Goal: Information Seeking & Learning: Learn about a topic

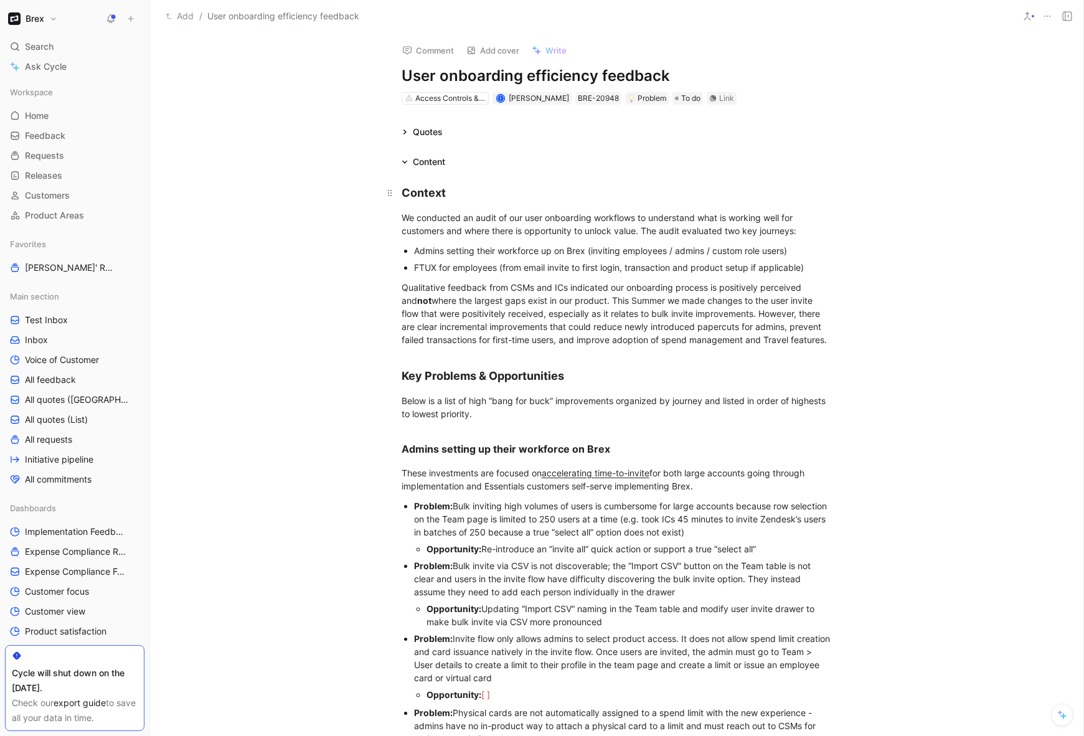
click at [460, 190] on div "Context" at bounding box center [617, 192] width 431 height 17
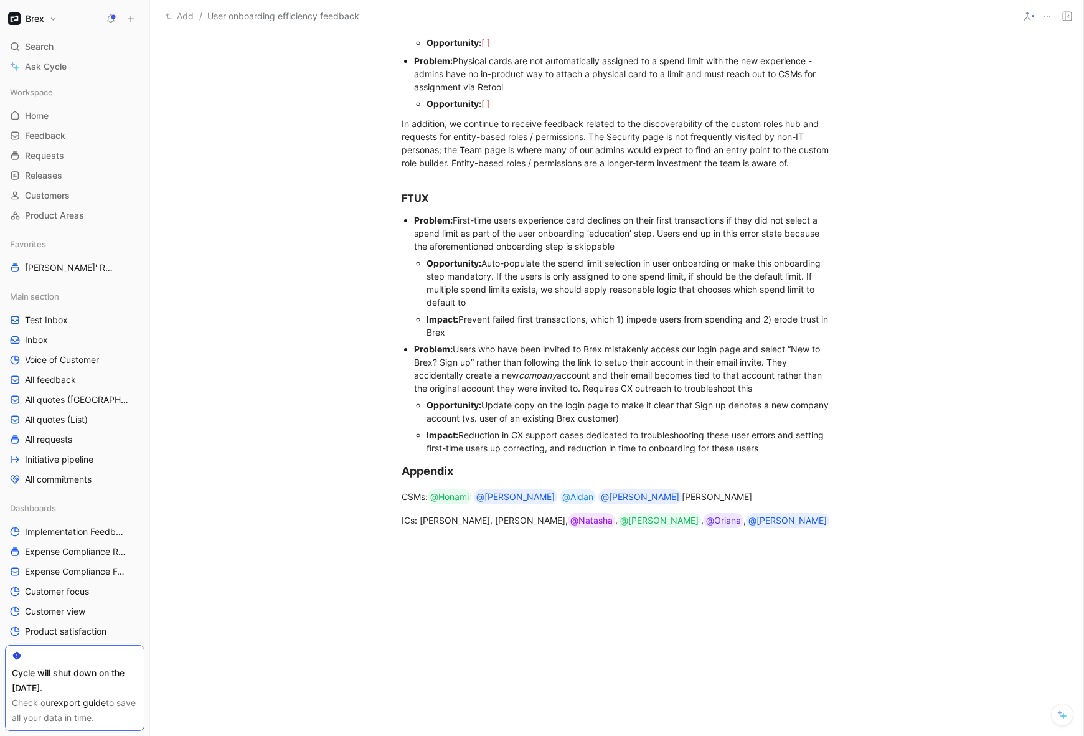
scroll to position [660, 0]
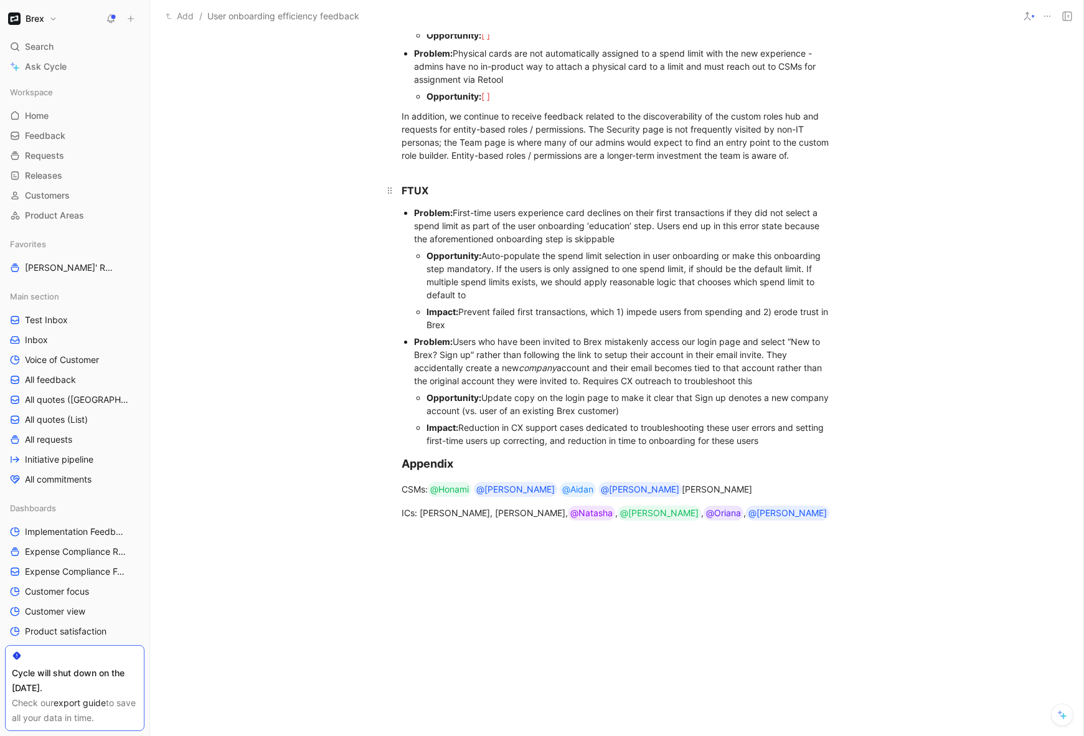
click at [423, 167] on h3 "FTUX" at bounding box center [617, 185] width 478 height 36
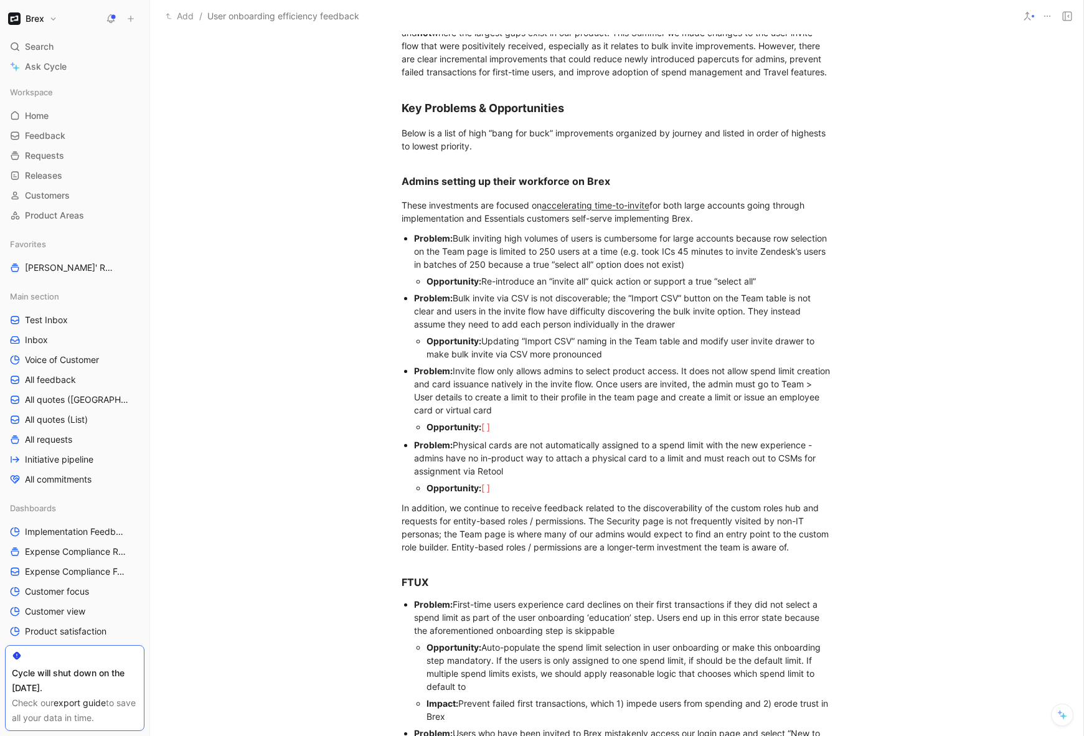
scroll to position [262, 0]
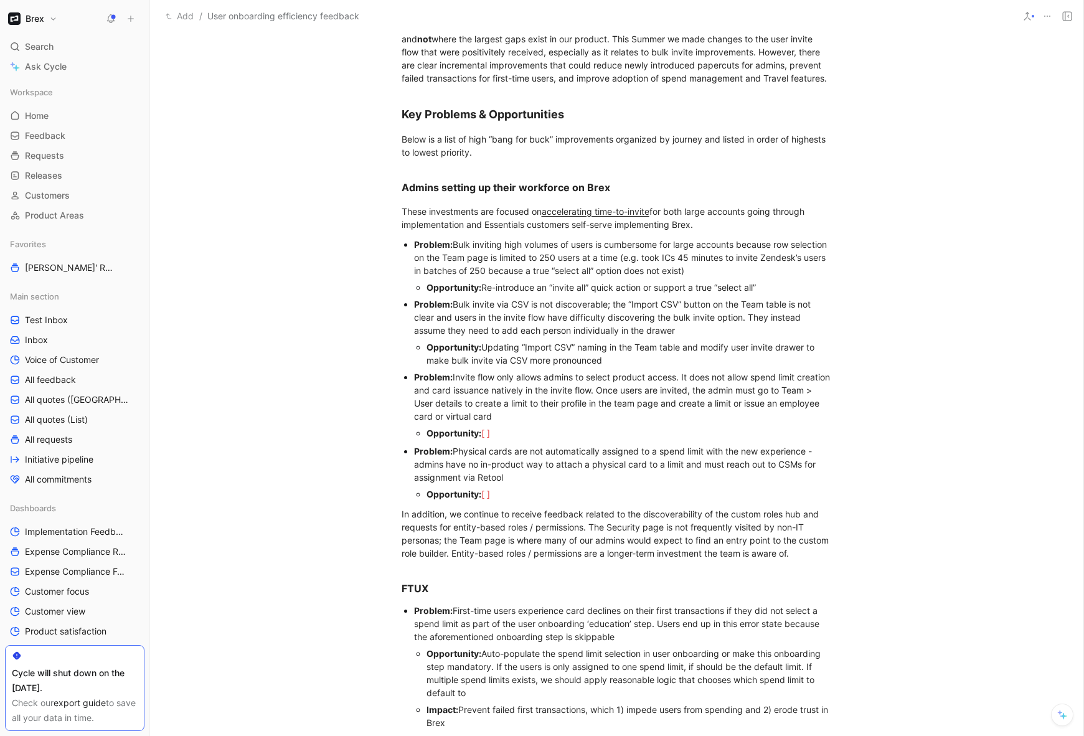
click at [489, 269] on div "Problem: Bulk inviting high volumes of users is cumbersome for large accounts b…" at bounding box center [623, 257] width 419 height 39
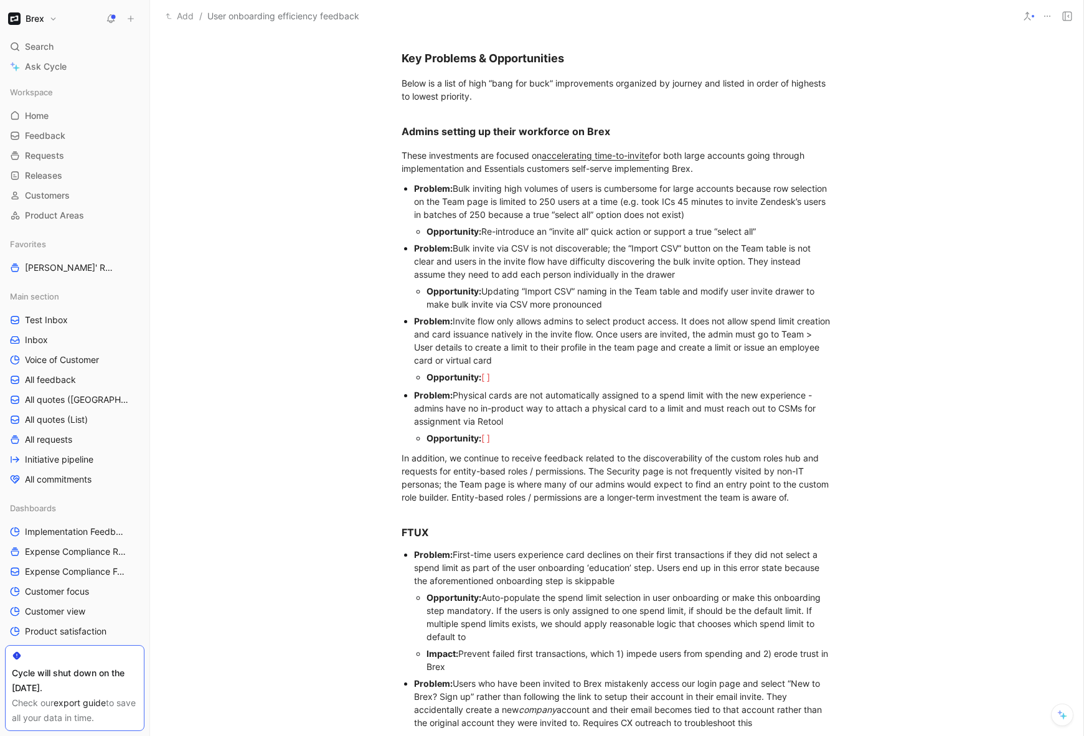
scroll to position [315, 0]
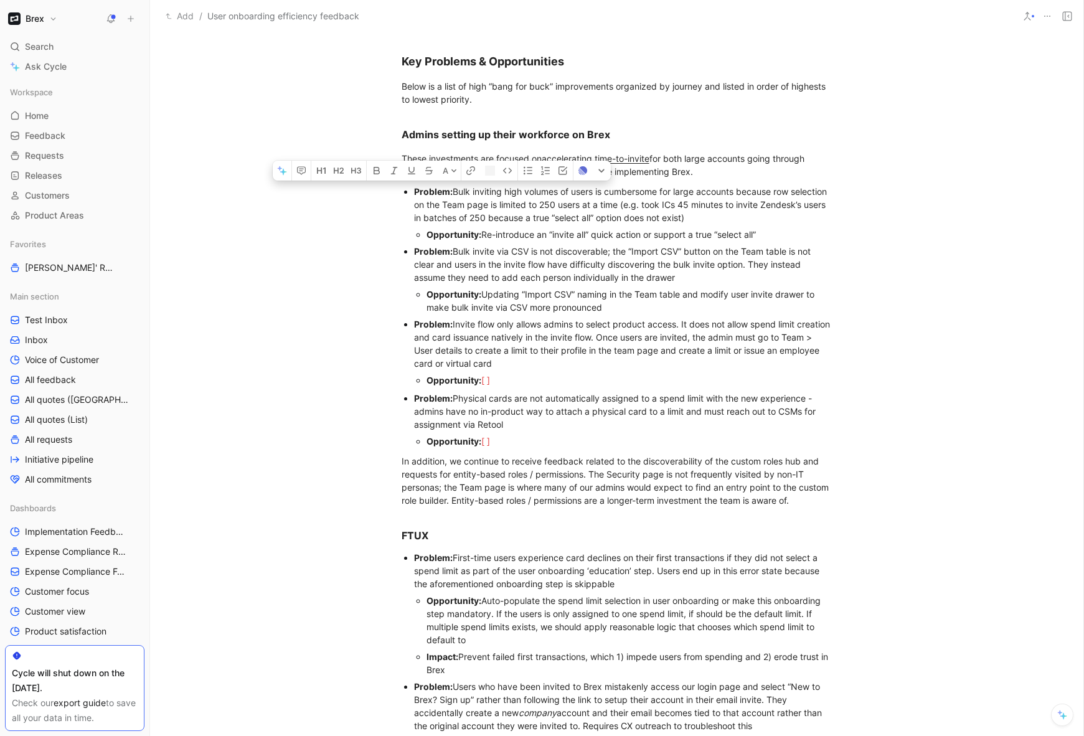
drag, startPoint x: 413, startPoint y: 192, endPoint x: 472, endPoint y: 207, distance: 60.9
click at [472, 207] on div "Problem: Bulk inviting high volumes of users is cumbersome for large accounts b…" at bounding box center [623, 204] width 419 height 39
click at [500, 235] on div "Opportunity: Re-introduce an “invite all” quick action or support a true “selec…" at bounding box center [630, 234] width 406 height 13
click at [754, 235] on div "Opportunity: Introduce an “invite all” quick action or support a true “select a…" at bounding box center [630, 234] width 406 height 13
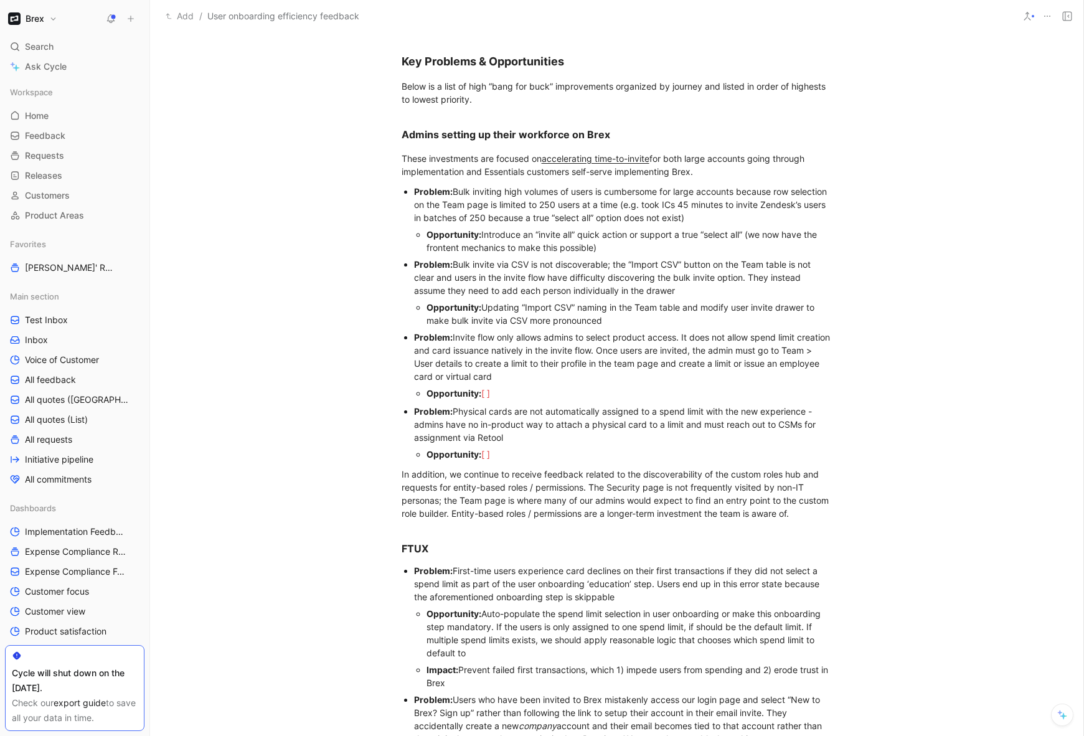
click at [754, 238] on div "Opportunity: Introduce an “invite all” quick action or support a true “select a…" at bounding box center [630, 241] width 406 height 26
click at [636, 248] on div "Opportunity: Introduce an “invite all” quick action or support a true “select a…" at bounding box center [630, 241] width 406 height 26
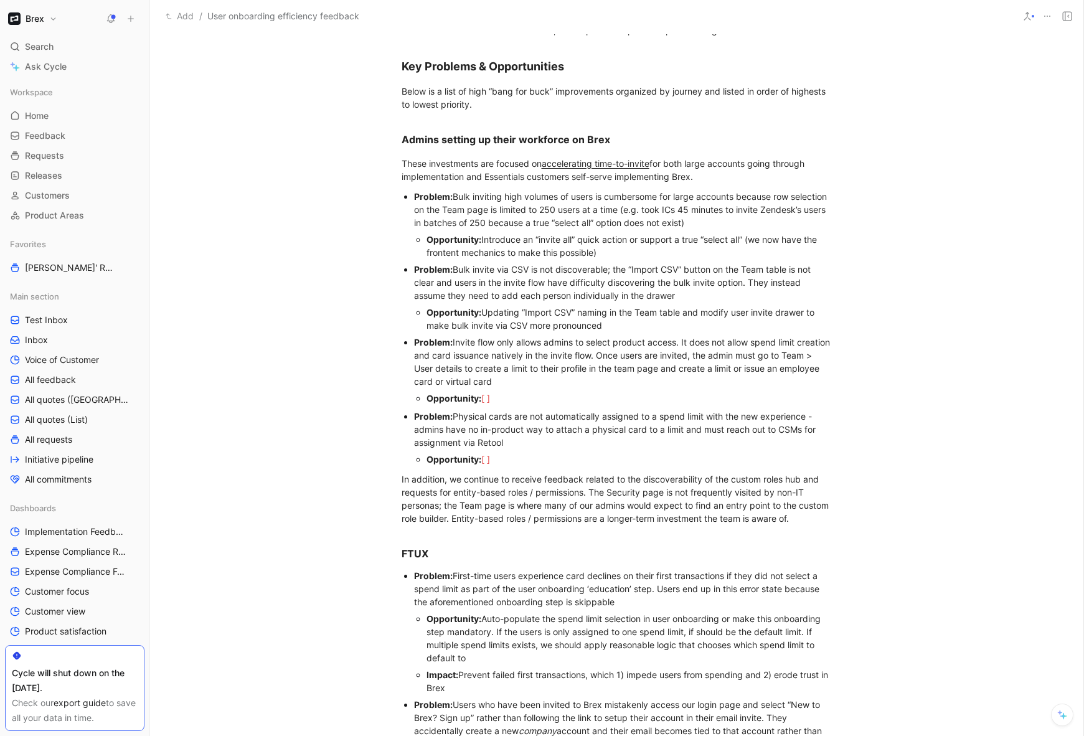
click at [753, 239] on div "Opportunity: Introduce an “invite all” quick action or support a true “select a…" at bounding box center [630, 246] width 406 height 26
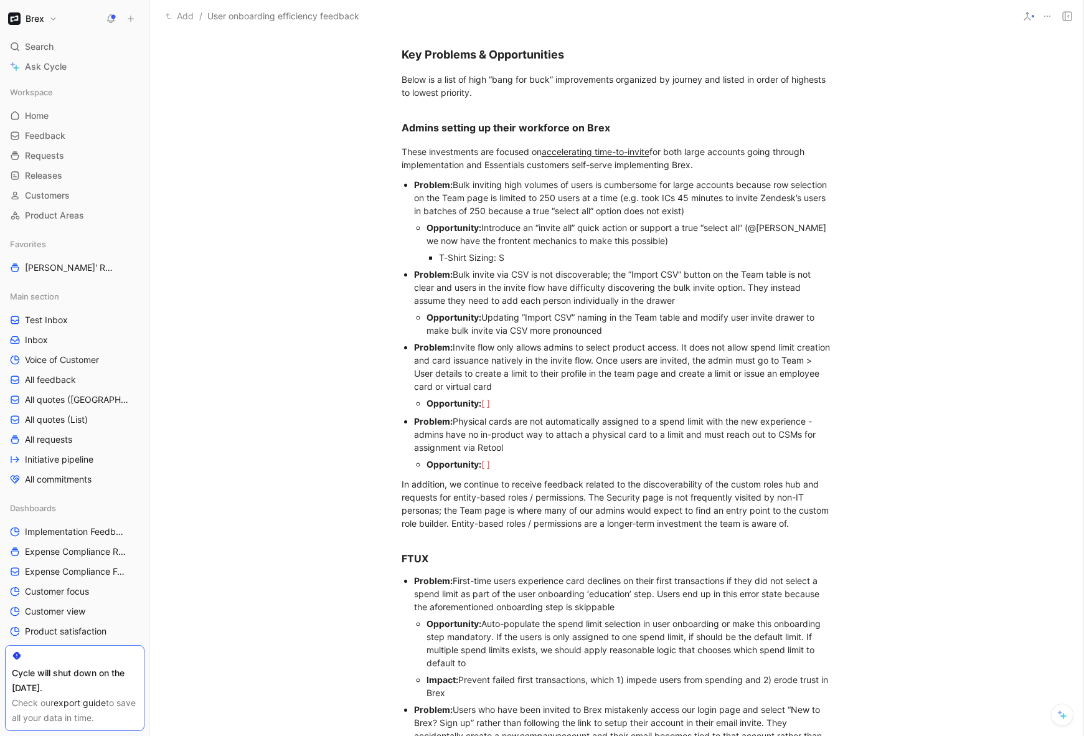
scroll to position [323, 0]
click at [616, 328] on div "Opportunity: Updating “Import CSV” naming in the Team table and modify user inv…" at bounding box center [630, 323] width 406 height 26
click at [526, 448] on div "Problem: Physical cards are not automatically assigned to a spend limit with th…" at bounding box center [623, 433] width 419 height 39
click at [528, 362] on div "Problem: Invite flow only allows admins to select product access. It does not a…" at bounding box center [623, 365] width 419 height 52
drag, startPoint x: 488, startPoint y: 359, endPoint x: 618, endPoint y: 359, distance: 129.5
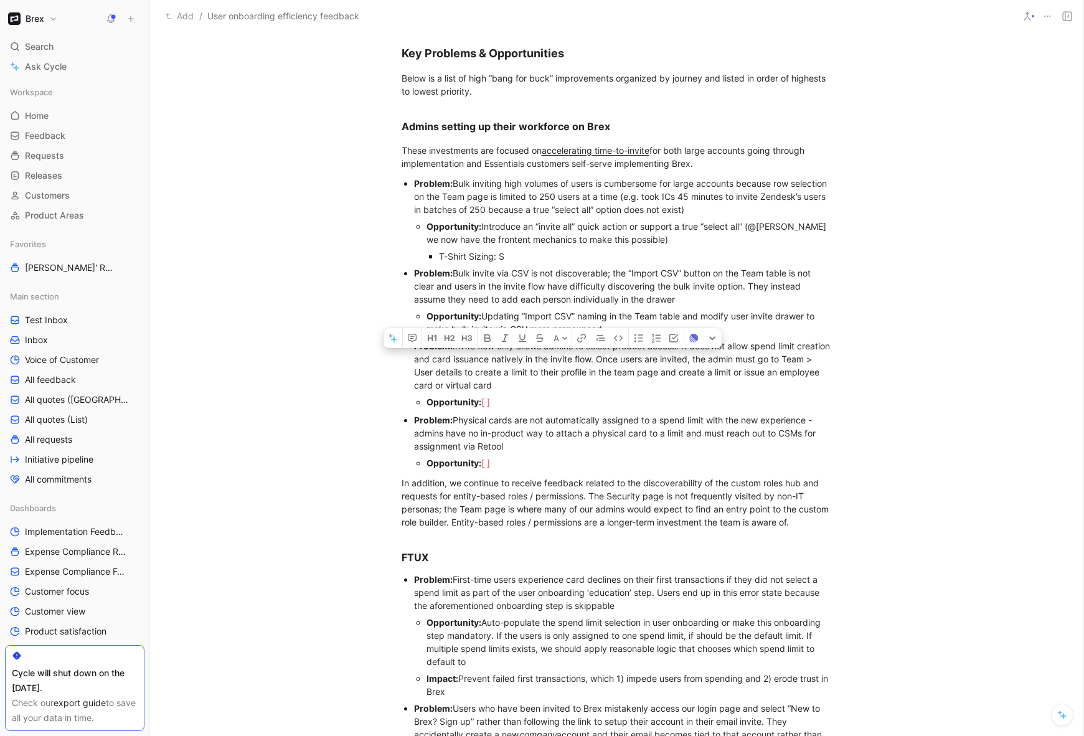
click at [618, 359] on div "Problem: Invite flow only allows admins to select product access. It does not a…" at bounding box center [623, 365] width 419 height 52
click at [635, 361] on div "Problem: Invite flow only allows admins to select product access. It does not a…" at bounding box center [623, 365] width 419 height 52
click at [558, 384] on div "Problem: Invite flow only allows admins to select product access. It does not a…" at bounding box center [623, 365] width 419 height 52
click at [501, 401] on div "Opportunity: [ ]" at bounding box center [630, 401] width 406 height 13
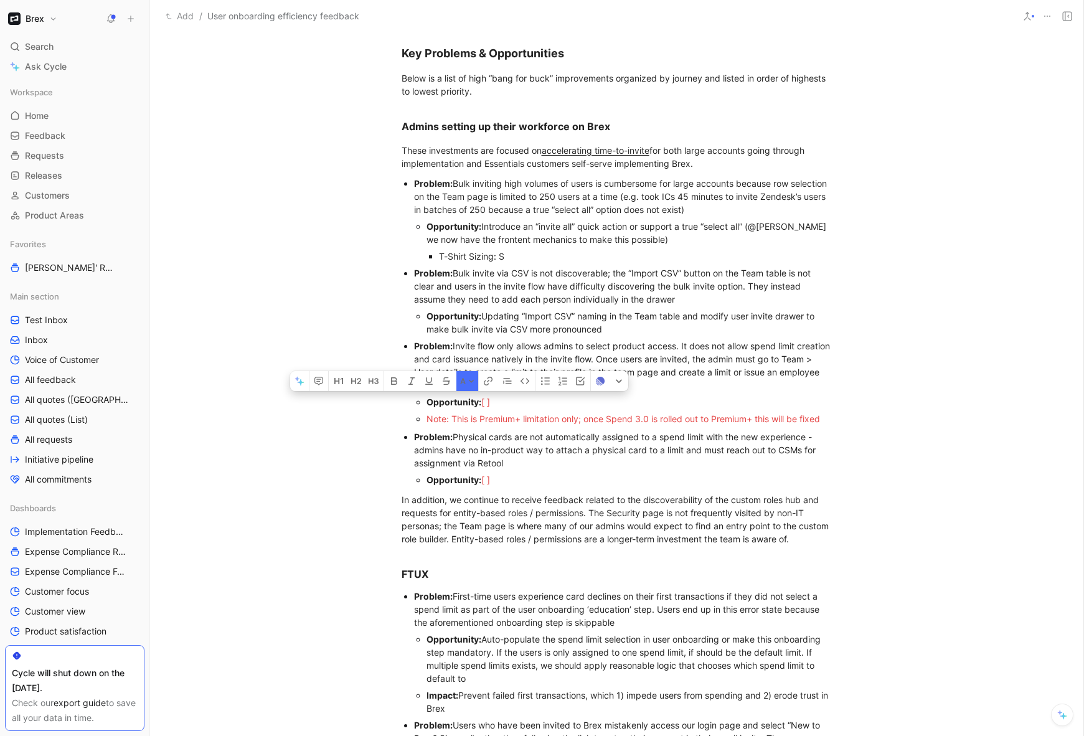
drag, startPoint x: 495, startPoint y: 403, endPoint x: 414, endPoint y: 403, distance: 81.0
click at [414, 403] on ul "Opportunity: [ ] Note: This is Premium+ limitation only; once Spend 3.0 is roll…" at bounding box center [623, 411] width 419 height 34
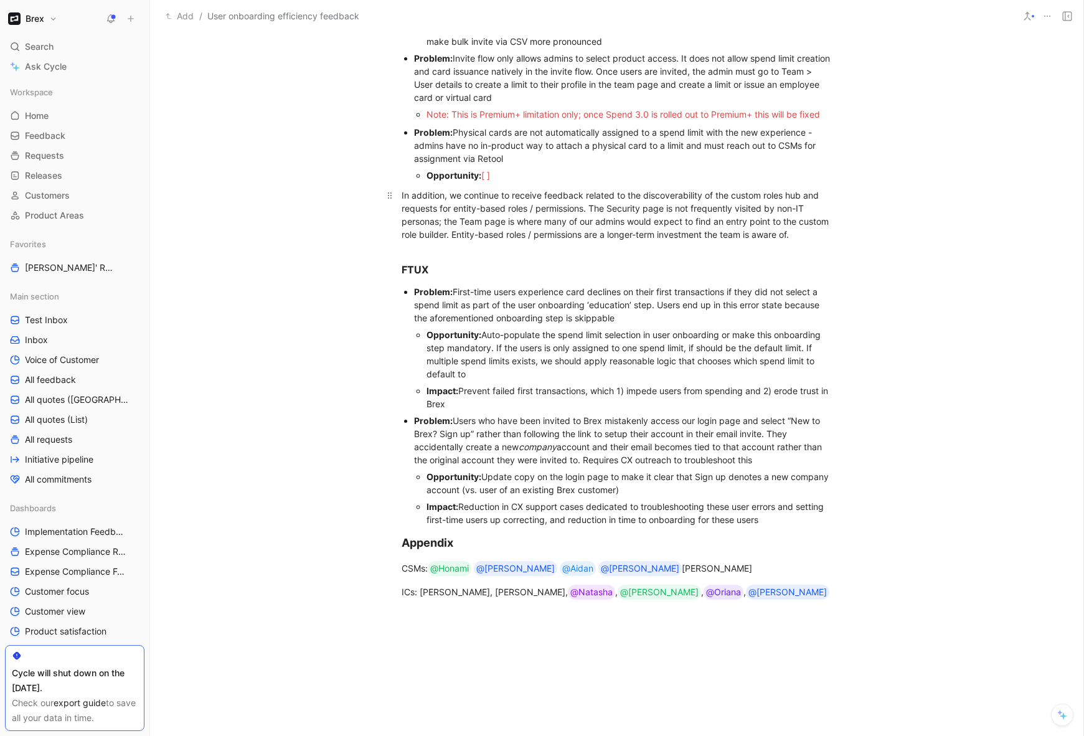
scroll to position [606, 0]
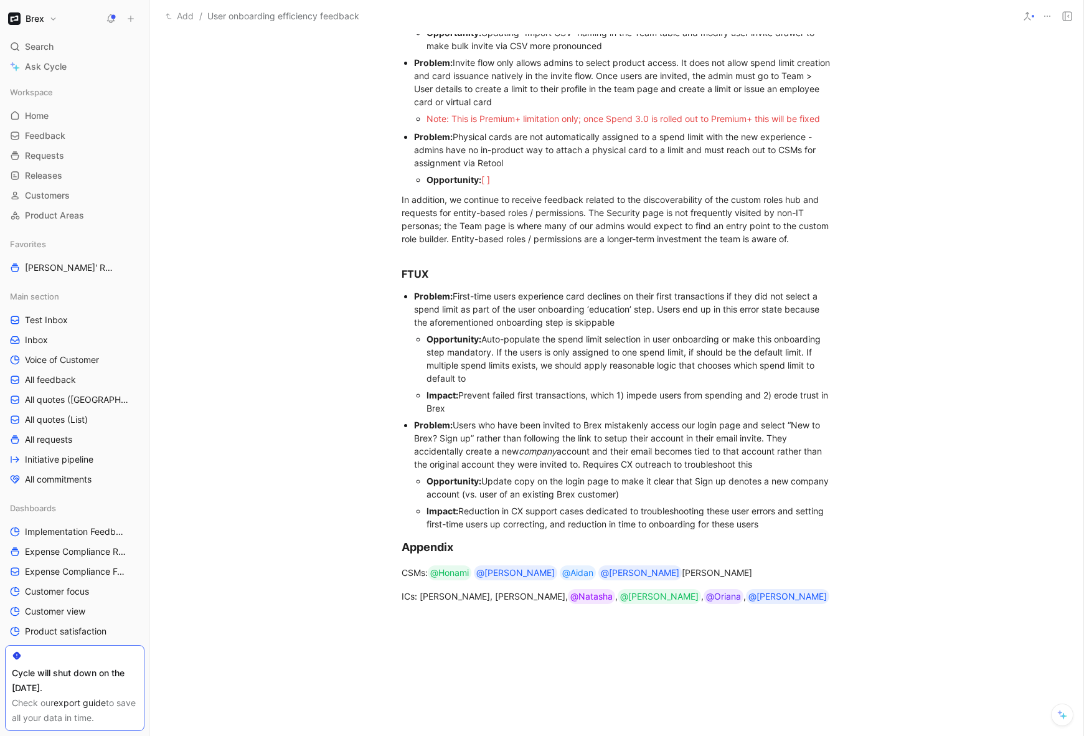
click at [565, 132] on div "Problem: Physical cards are not automatically assigned to a spend limit with th…" at bounding box center [623, 149] width 419 height 39
click at [606, 137] on div "Problem: Physical cards are not automatically assigned to a spend limit with th…" at bounding box center [623, 149] width 419 height 39
drag, startPoint x: 507, startPoint y: 164, endPoint x: 499, endPoint y: 163, distance: 7.6
click at [499, 163] on div "Problem: Physical cards are not automatically assigned to a spend limit with th…" at bounding box center [623, 149] width 419 height 39
click at [515, 167] on div "Problem: Physical cards are not automatically assigned to a spend limit with th…" at bounding box center [623, 149] width 419 height 39
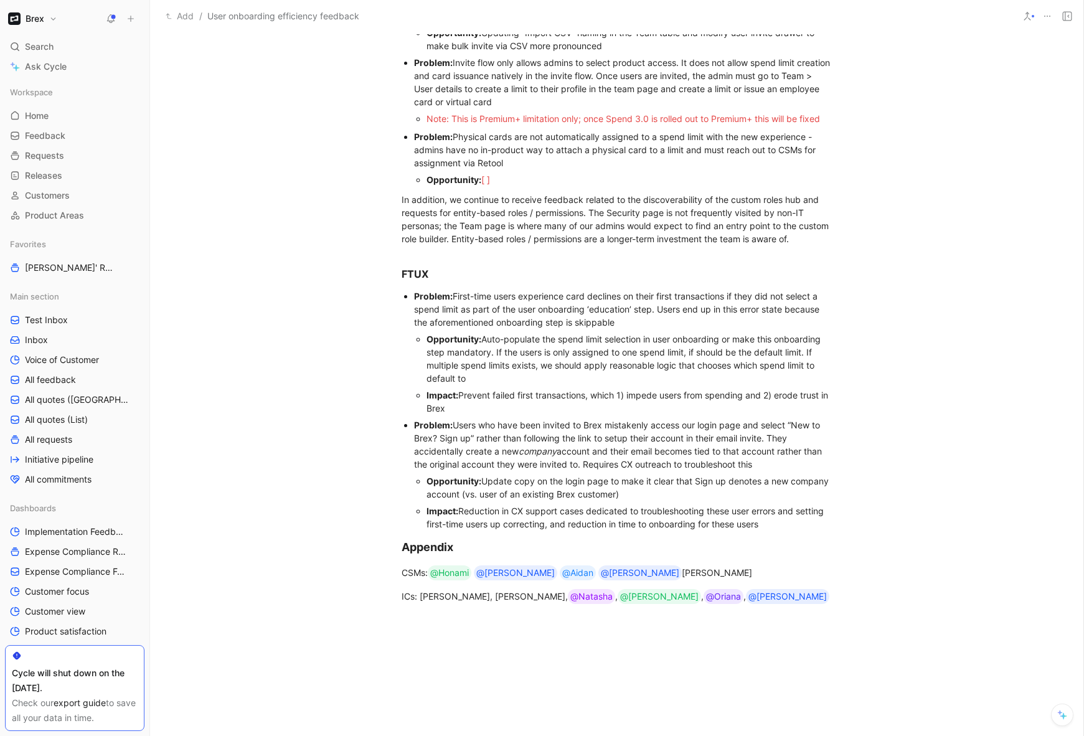
click at [565, 120] on span "Note: This is Premium+ limitation only; once Spend 3.0 is rolled out to Premium…" at bounding box center [624, 118] width 394 height 11
drag, startPoint x: 532, startPoint y: 181, endPoint x: 389, endPoint y: 135, distance: 150.5
click at [389, 135] on ul "Problem: Physical cards are not automatically assigned to a spend limit with th…" at bounding box center [617, 158] width 478 height 60
click at [478, 156] on div "Problem: Physical cards are not automatically assigned to a spend limit with th…" at bounding box center [623, 149] width 419 height 39
drag, startPoint x: 494, startPoint y: 179, endPoint x: 406, endPoint y: 134, distance: 99.4
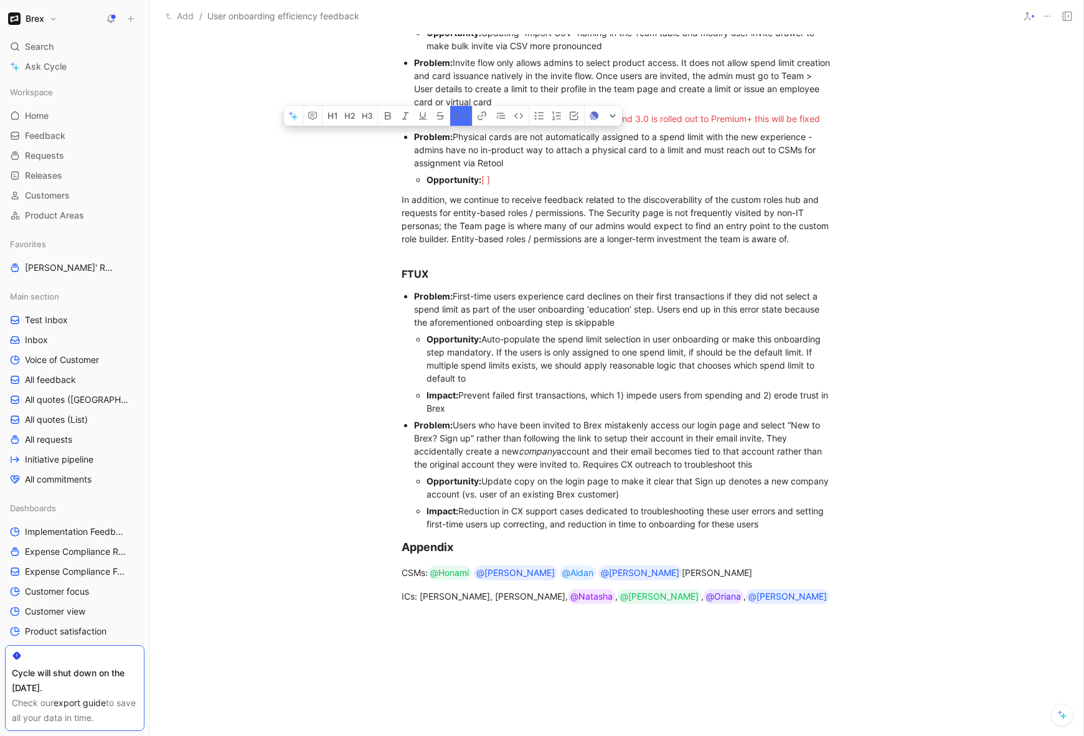
click at [414, 134] on li "Problem: Physical cards are not automatically assigned to a spend limit with th…" at bounding box center [623, 158] width 419 height 60
click at [575, 324] on div "Problem: First-time users experience card declines on their first transactions …" at bounding box center [623, 309] width 419 height 39
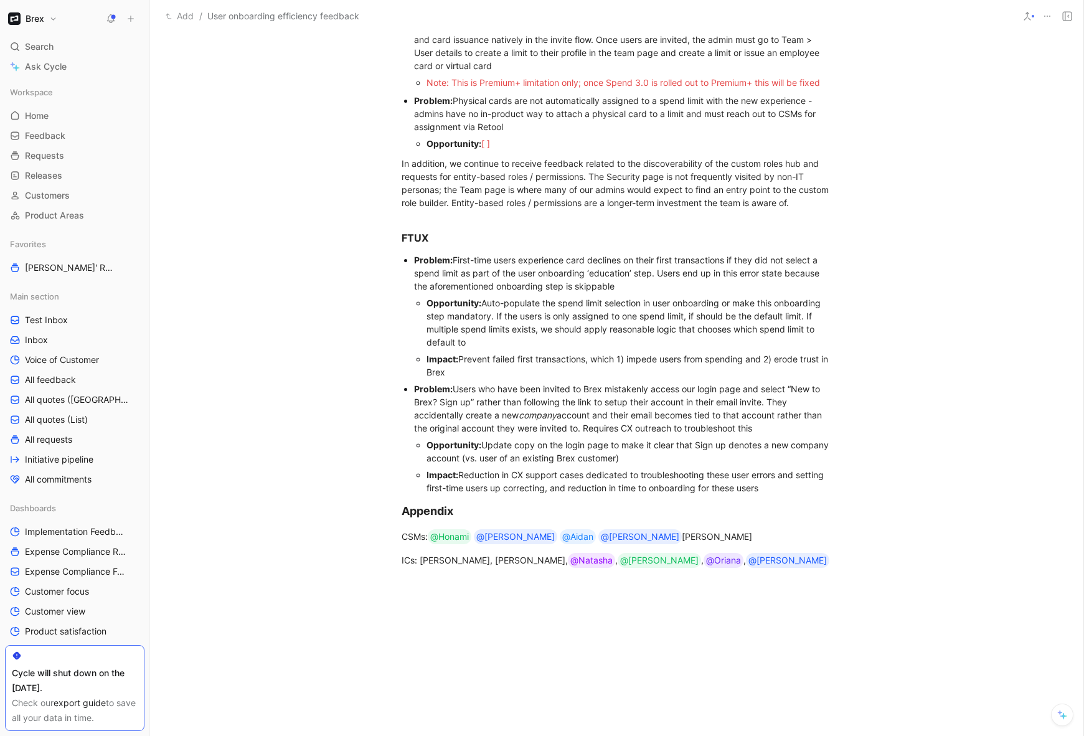
scroll to position [643, 0]
drag, startPoint x: 464, startPoint y: 373, endPoint x: 389, endPoint y: 258, distance: 137.2
click at [389, 258] on ul "Problem: First-time users experience card declines on their first transactions …" at bounding box center [617, 373] width 478 height 245
click at [488, 341] on div "Opportunity: Auto-populate the spend limit selection in user onboarding or make…" at bounding box center [630, 322] width 406 height 52
drag, startPoint x: 829, startPoint y: 83, endPoint x: 417, endPoint y: 83, distance: 412.3
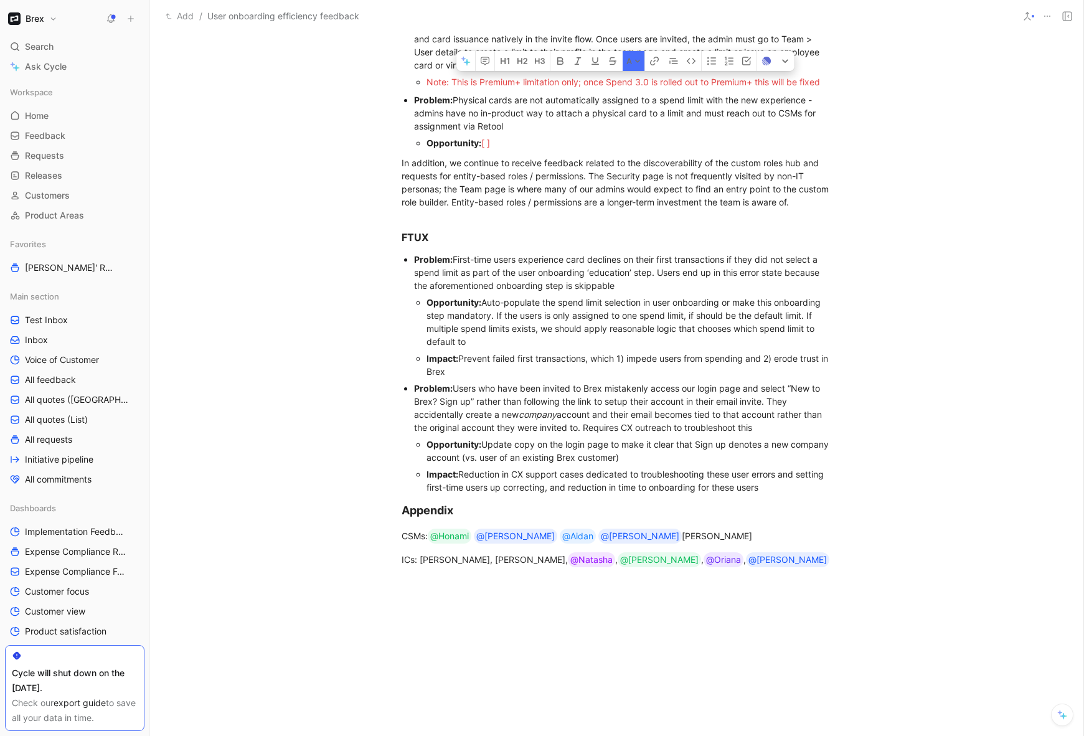
click at [427, 83] on li "Note: This is Premium+ limitation only; once Spend 3.0 is rolled out to Premium…" at bounding box center [630, 81] width 406 height 17
copy span "Note: This is Premium+ limitation only; once Spend 3.0 is rolled out to Premium…"
click at [464, 369] on div "Impact: Prevent failed first transactions, which 1) impede users from spending …" at bounding box center [630, 365] width 406 height 26
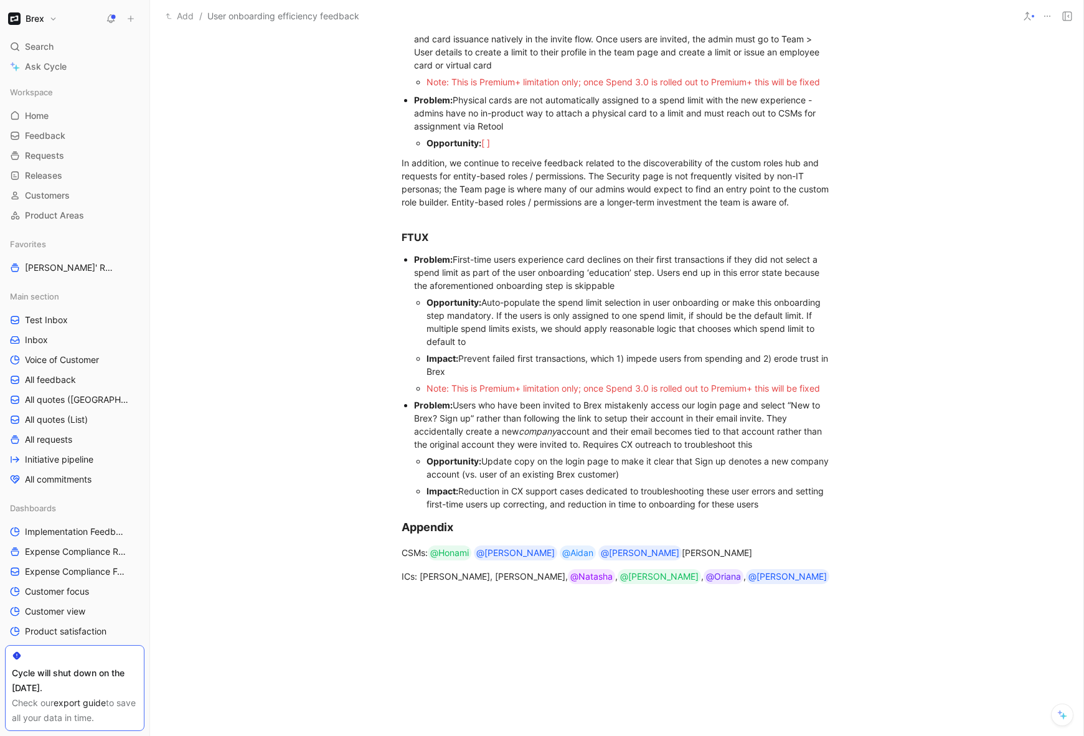
click at [480, 390] on span "Note: This is Premium+ limitation only; once Spend 3.0 is rolled out to Premium…" at bounding box center [624, 388] width 394 height 11
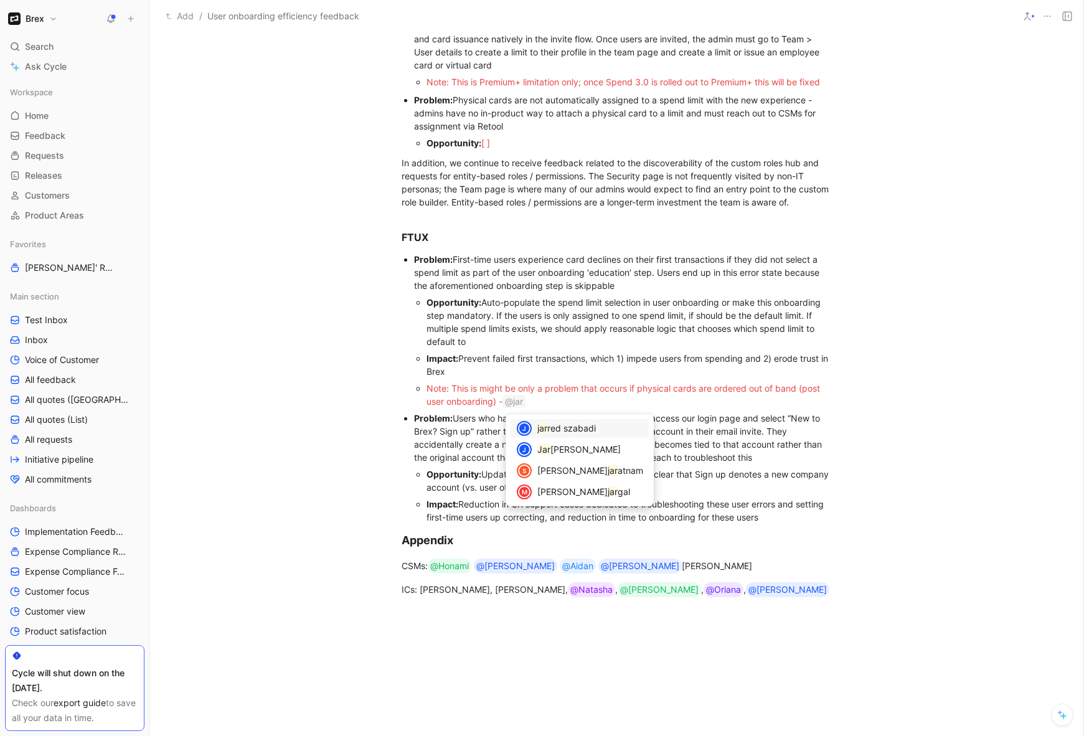
click at [536, 430] on div "j jar red szabadi" at bounding box center [580, 428] width 138 height 19
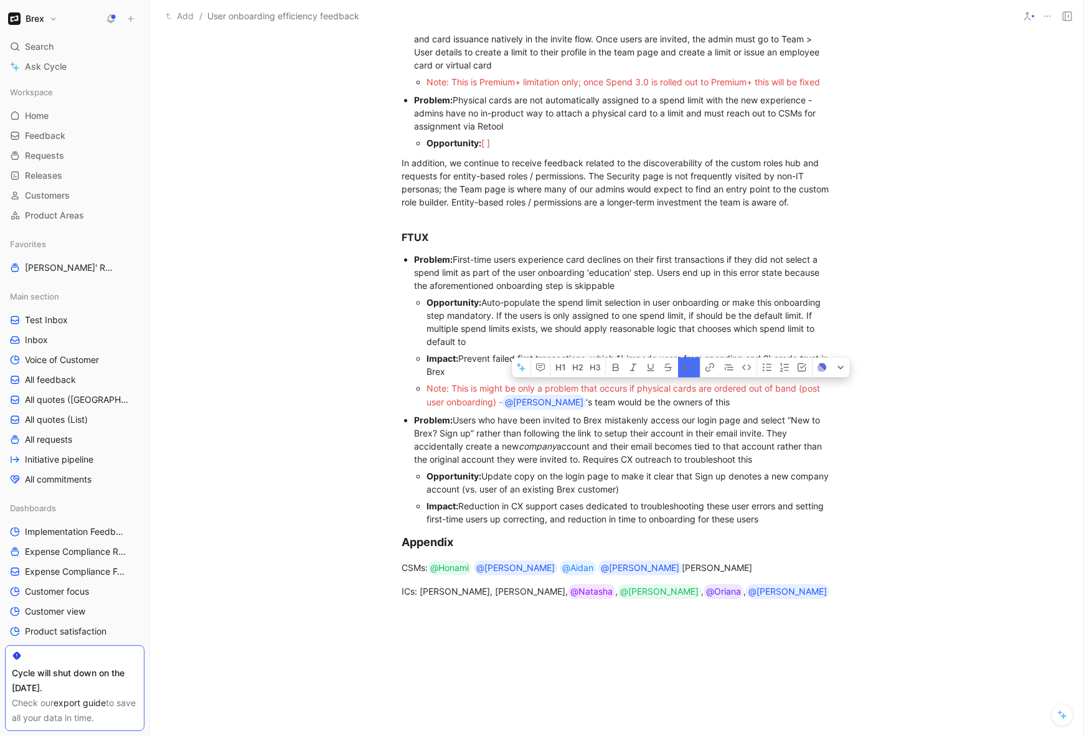
drag, startPoint x: 714, startPoint y: 400, endPoint x: 671, endPoint y: 389, distance: 44.4
click at [671, 389] on div "Note: This is might be only a problem that occurs if physical cards are ordered…" at bounding box center [630, 396] width 406 height 28
click at [686, 370] on button "A" at bounding box center [689, 367] width 22 height 20
click at [674, 493] on span "Red" at bounding box center [678, 495] width 16 height 11
click at [702, 404] on div "Note: This is might be only a problem that occurs if physica l cards are ordere…" at bounding box center [630, 396] width 406 height 28
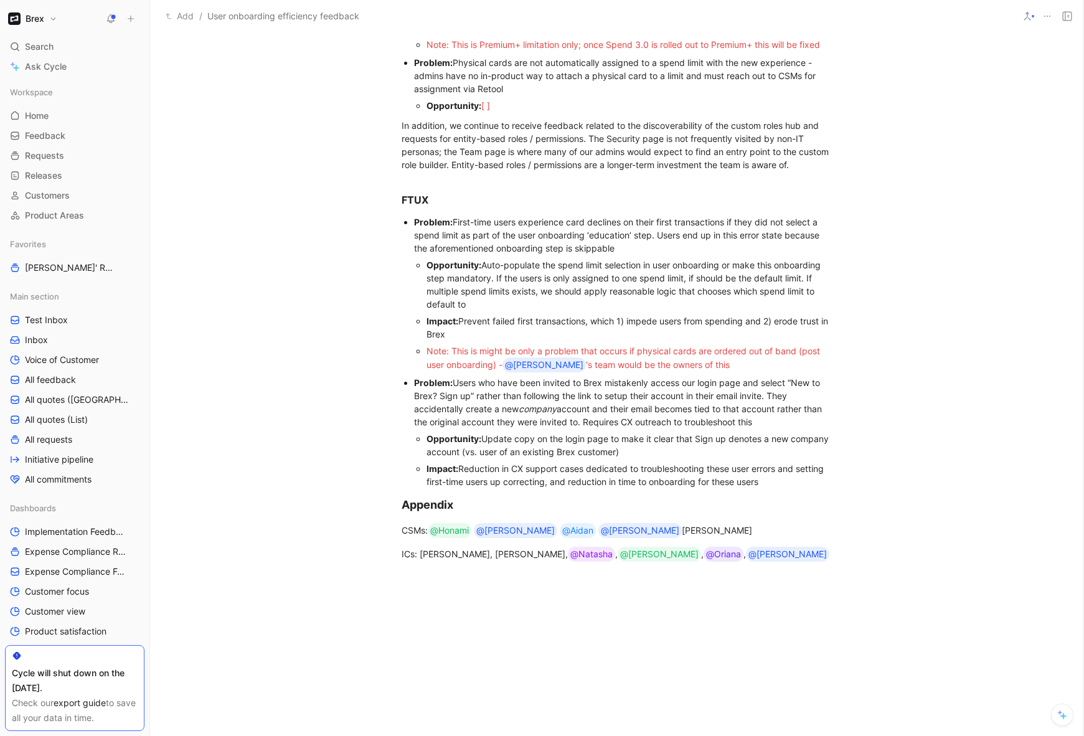
scroll to position [681, 0]
click at [654, 464] on div "Impact: Reduction in CX support cases dedicated to troubleshooting these user e…" at bounding box center [630, 474] width 406 height 26
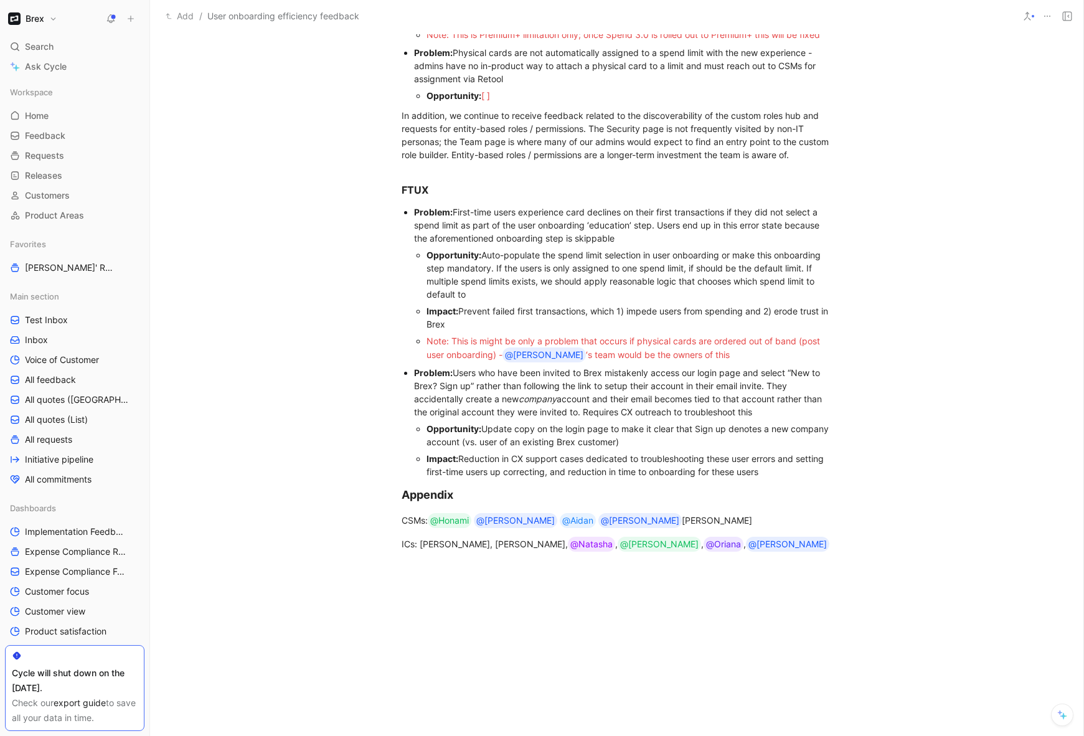
click at [595, 400] on div "Problem: Users who have been invited to Brex mistakenly access our login page a…" at bounding box center [623, 392] width 419 height 52
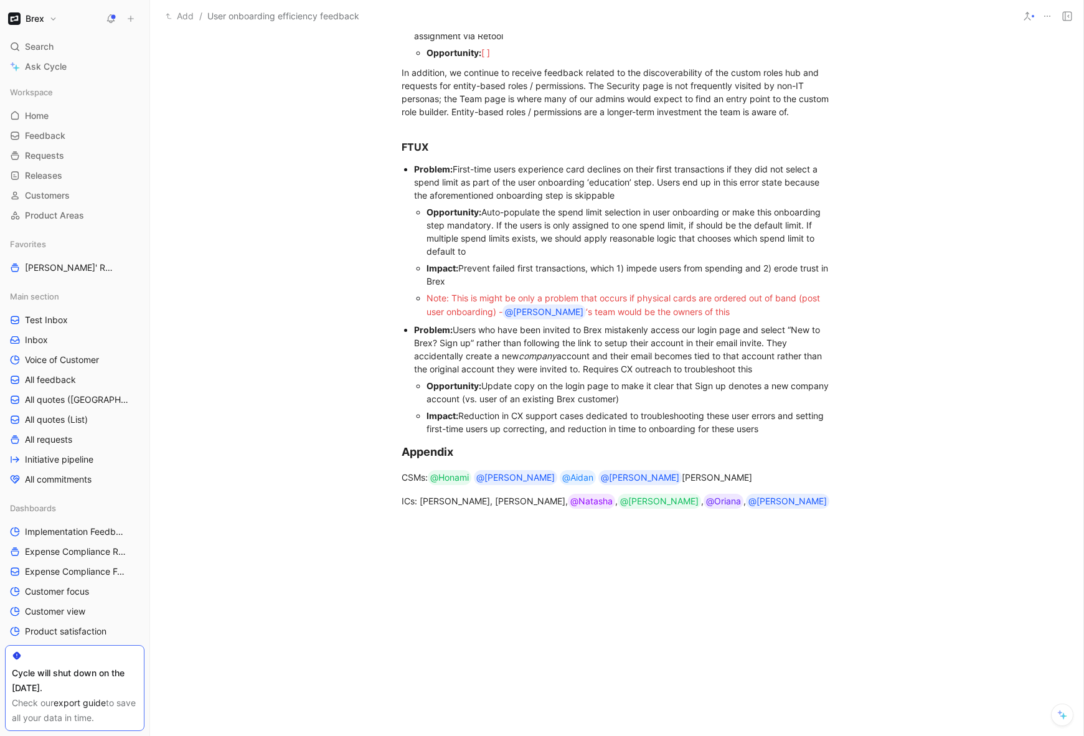
scroll to position [734, 0]
click at [663, 399] on div "Opportunity: Update copy on the login page to make it clear that Sign up denote…" at bounding box center [630, 391] width 406 height 26
click at [613, 268] on div "Impact: Prevent failed first transactions, which 1) impede users from spending …" at bounding box center [630, 273] width 406 height 26
drag, startPoint x: 700, startPoint y: 312, endPoint x: 428, endPoint y: 302, distance: 272.3
click at [428, 302] on div "Note: This is might be only a problem that occurs if physica l cards are ordere…" at bounding box center [630, 304] width 406 height 28
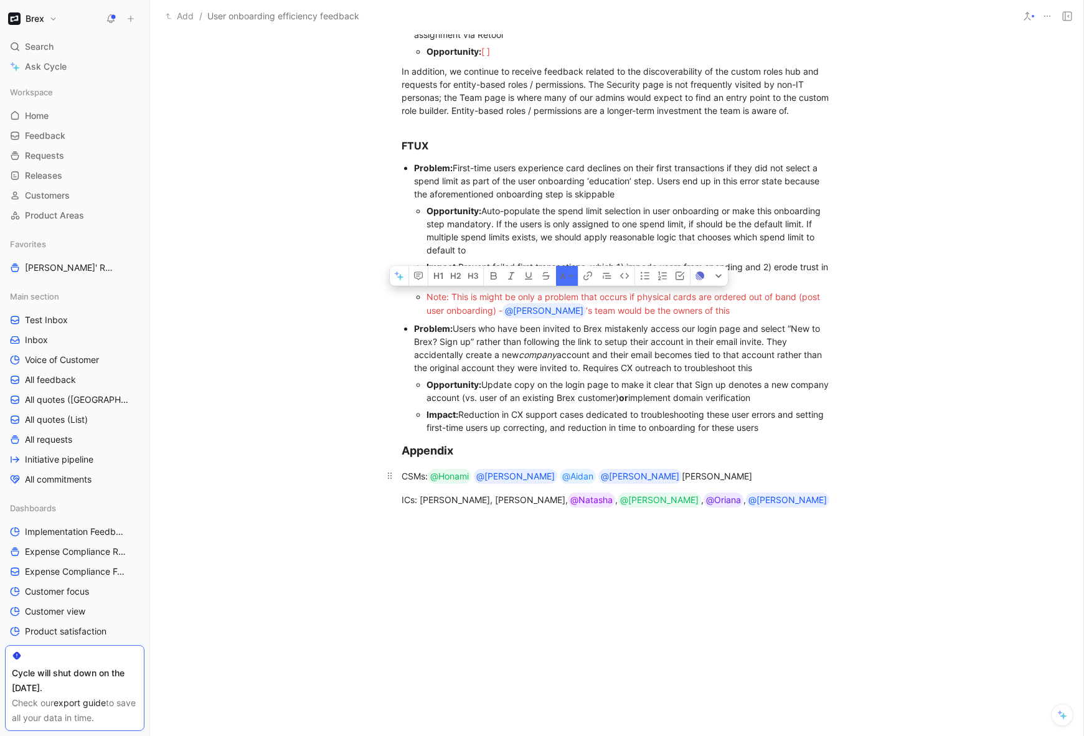
copy div "Note: This is might be only a problem that occurs if physica l cards are ordere…"
click at [811, 430] on div "Impact: Reduction in CX support cases dedicated to troubleshooting these user e…" at bounding box center [630, 421] width 406 height 26
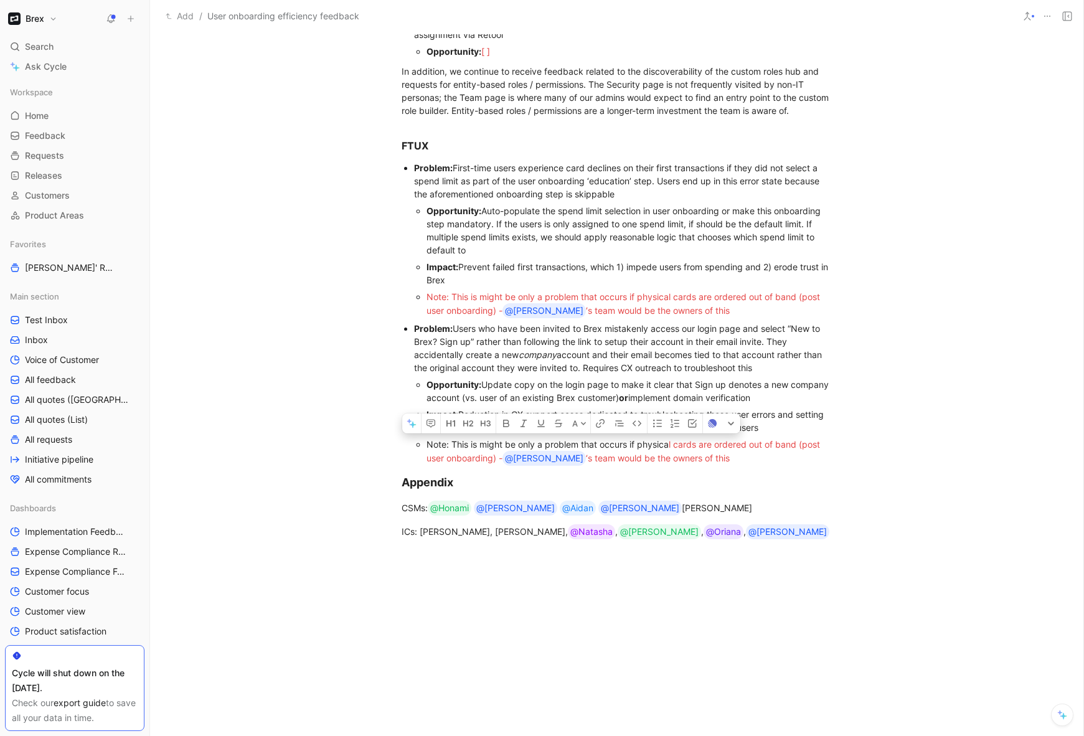
drag, startPoint x: 704, startPoint y: 461, endPoint x: 452, endPoint y: 447, distance: 252.6
click at [452, 447] on div "Note: This is might be only a problem that occurs if physica l cards are ordere…" at bounding box center [630, 452] width 406 height 28
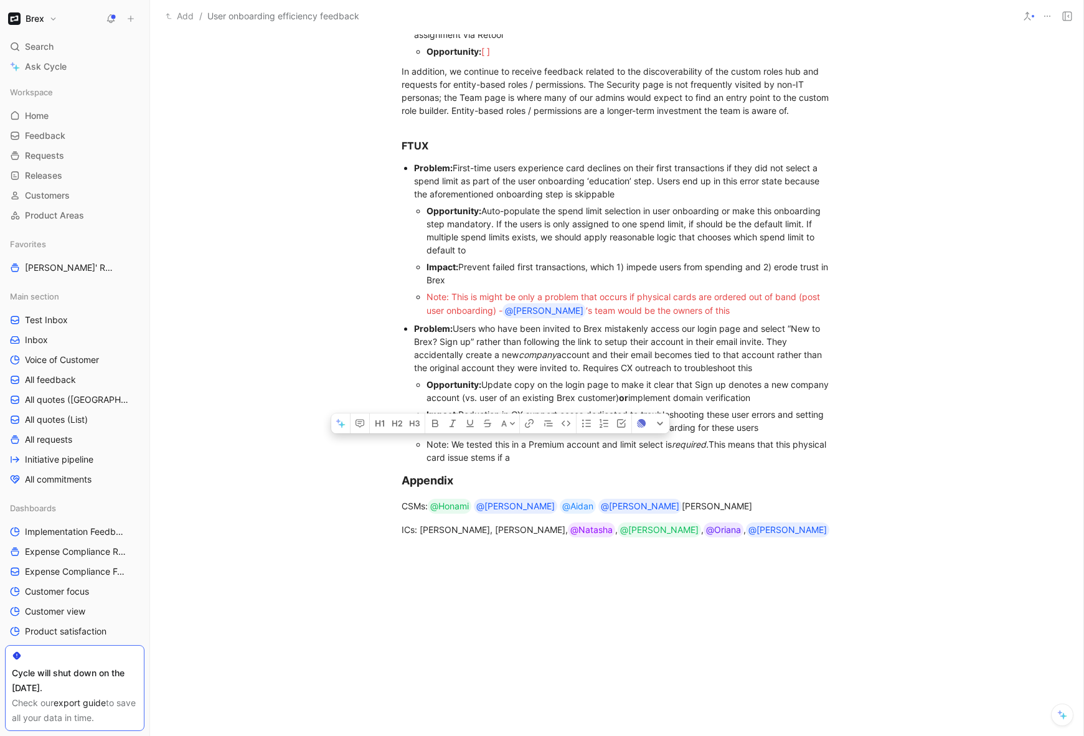
drag, startPoint x: 572, startPoint y: 453, endPoint x: 452, endPoint y: 443, distance: 121.2
click at [452, 443] on div "Note: We tested this in a Premium account and limit select is required. This me…" at bounding box center [630, 451] width 406 height 26
copy div "We tested this in a Premium account and limit select is required. This means th…"
click at [452, 296] on span "Note: This is might be only a problem that occurs if physica" at bounding box center [548, 296] width 242 height 11
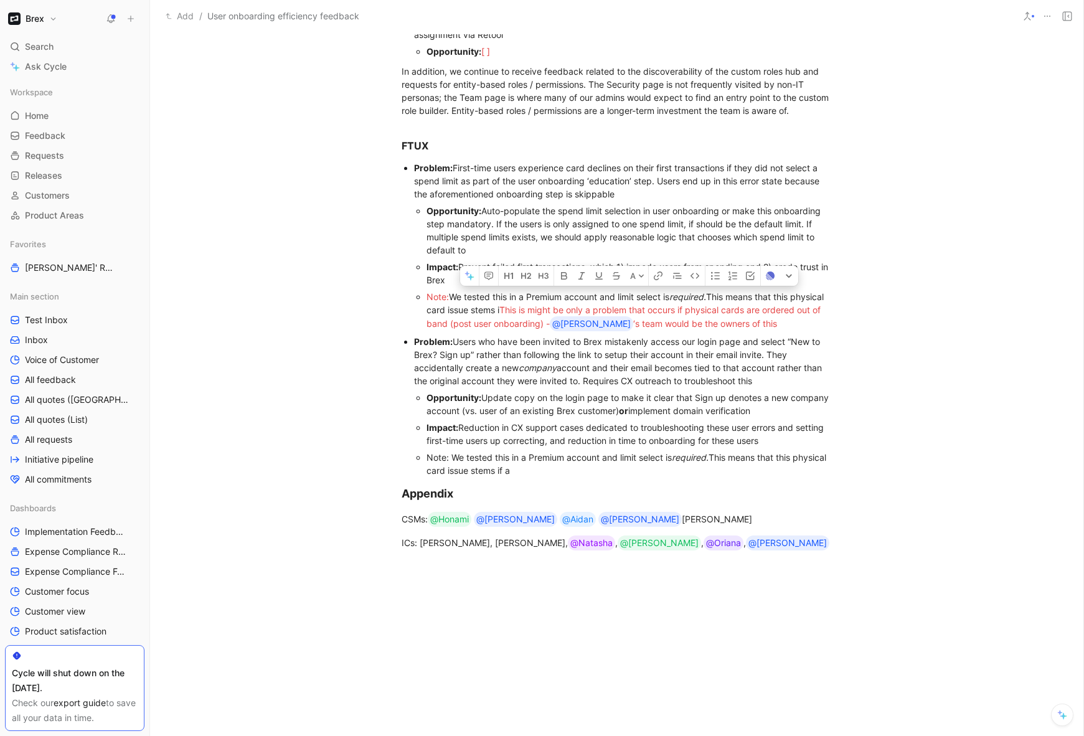
drag, startPoint x: 536, startPoint y: 310, endPoint x: 720, endPoint y: 291, distance: 185.2
click at [720, 291] on div "Note: We tested this in a Premium account and limit select is required. This me…" at bounding box center [630, 310] width 406 height 41
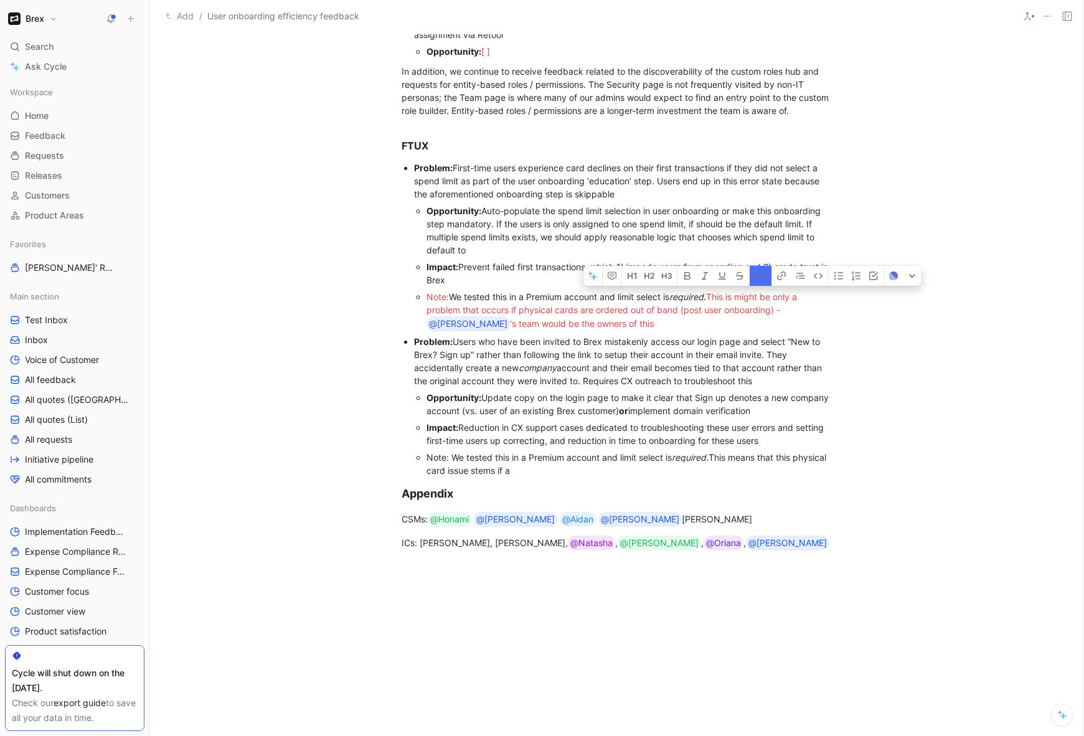
drag, startPoint x: 769, startPoint y: 296, endPoint x: 734, endPoint y: 296, distance: 34.3
click at [734, 296] on span "This is might be only a problem that occurs if physica" at bounding box center [613, 303] width 373 height 24
click at [632, 316] on div "Note: We tested this in a Premium account and limit select is required. This me…" at bounding box center [630, 310] width 406 height 41
click at [632, 325] on div "Note: We tested this in a Premium account and limit select is required. This me…" at bounding box center [630, 310] width 406 height 41
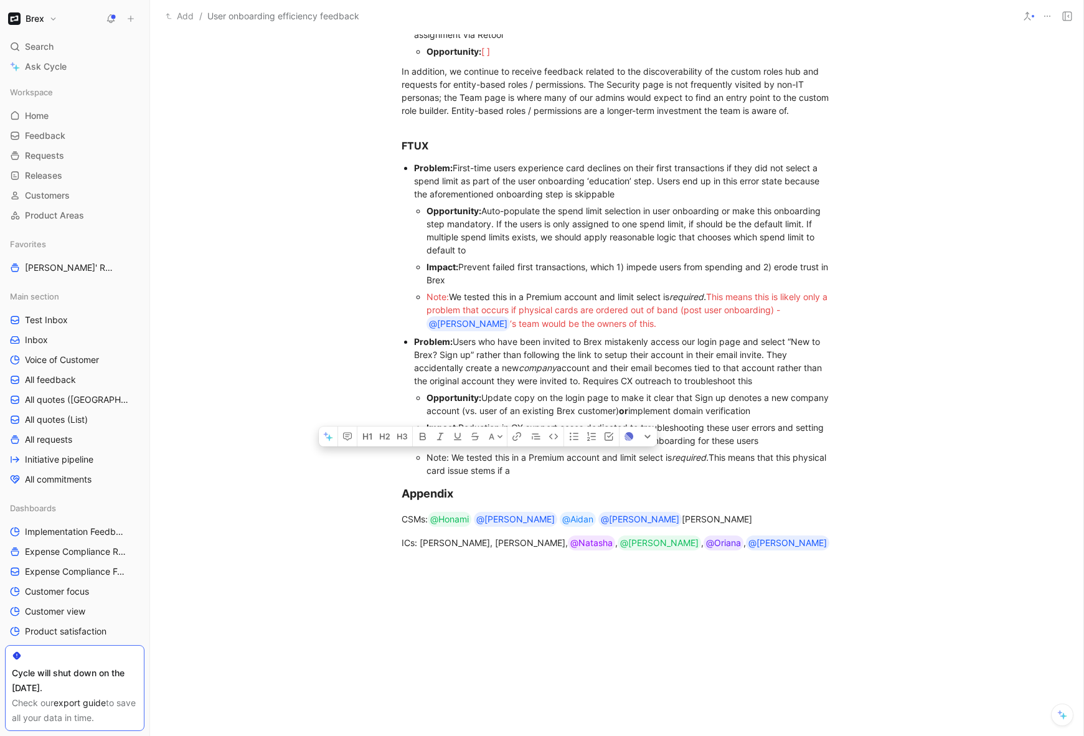
drag, startPoint x: 564, startPoint y: 474, endPoint x: 417, endPoint y: 459, distance: 147.7
click at [427, 459] on li "Note: We tested this in a Premium account and limit select is required. This me…" at bounding box center [630, 464] width 406 height 30
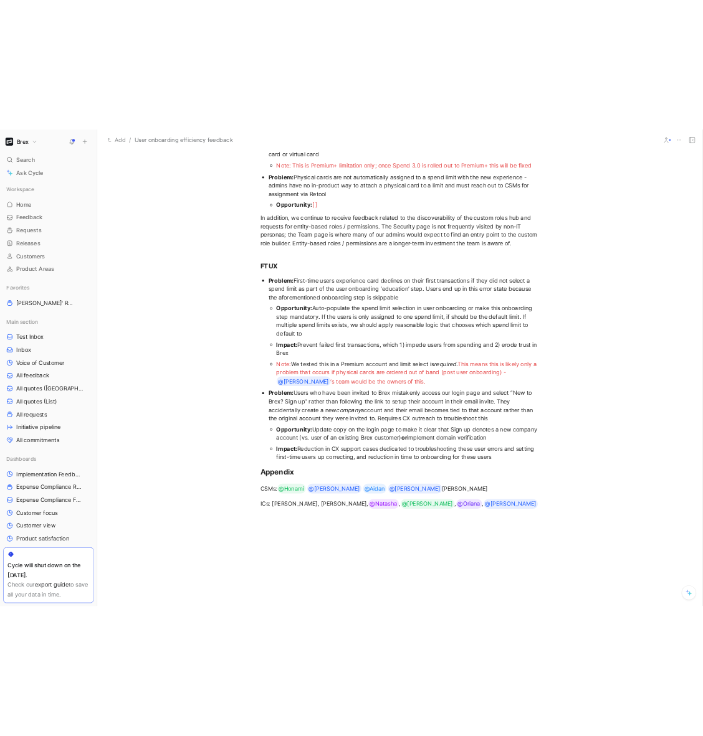
scroll to position [668, 0]
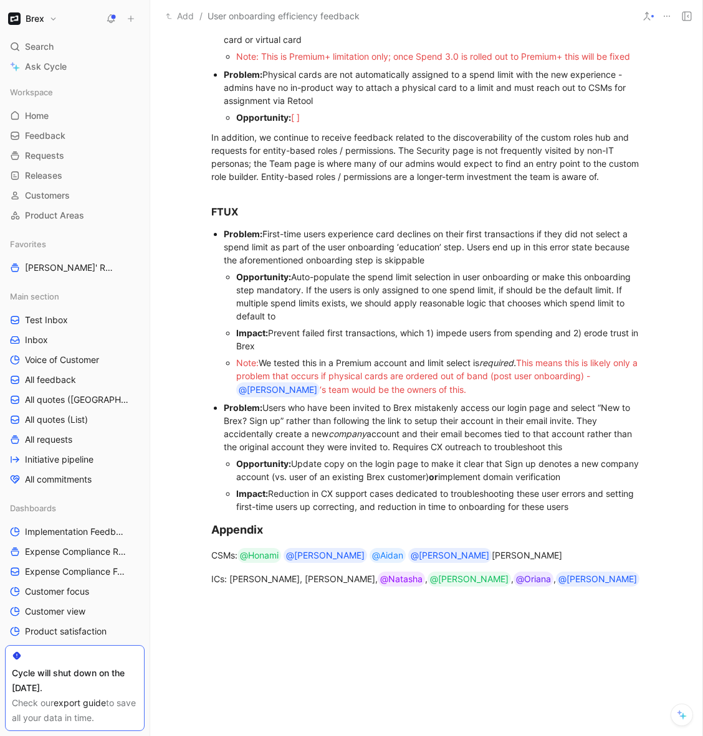
click at [403, 351] on div "Impact: Prevent failed first transactions, which 1) impede users from spending …" at bounding box center [439, 339] width 406 height 26
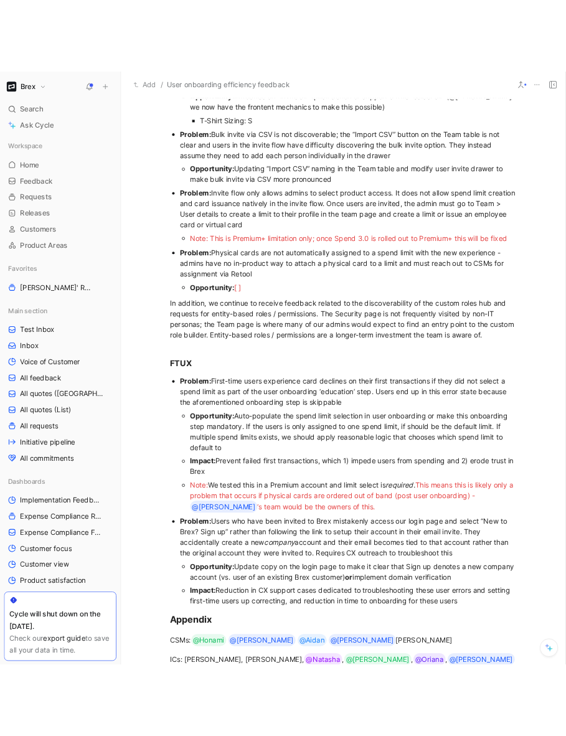
scroll to position [516, 0]
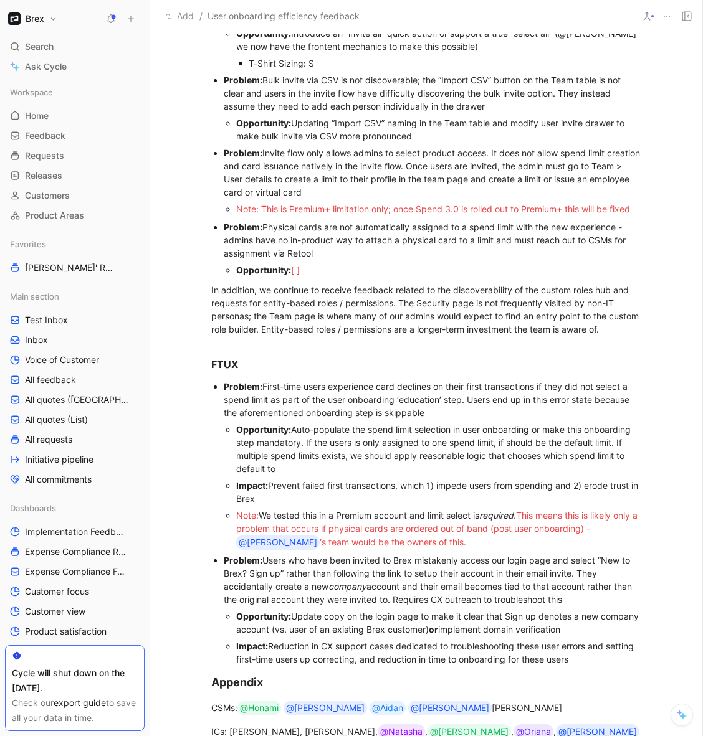
click at [637, 211] on div "Note: This is Premium+ limitation only; once Spend 3.0 is rolled out to Premium…" at bounding box center [439, 208] width 406 height 13
click at [637, 209] on div "Note: This is Premium+ limitation only; once Spend 3.0 is rolled out to Premium…" at bounding box center [439, 208] width 406 height 13
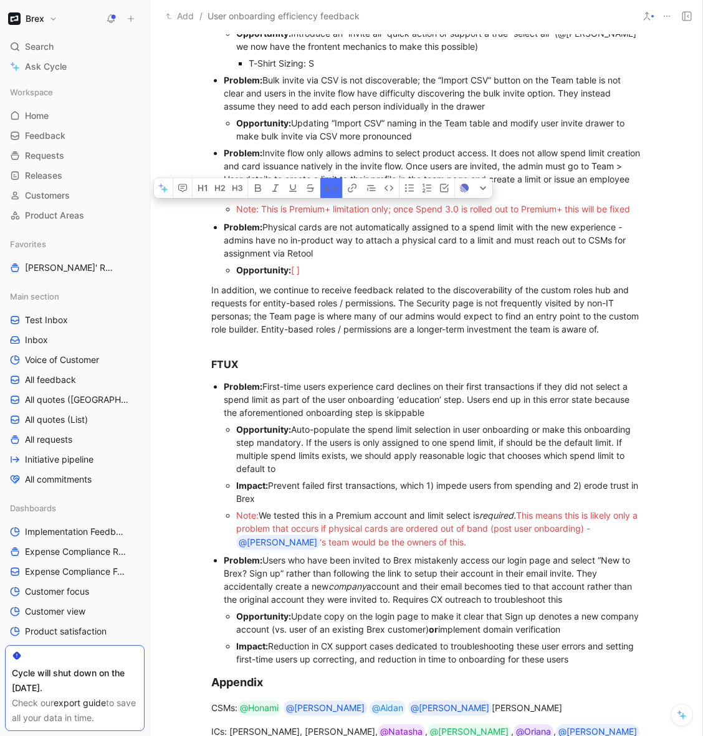
drag, startPoint x: 262, startPoint y: 208, endPoint x: 387, endPoint y: 212, distance: 125.9
click at [387, 212] on span "Note: This is Premium+ limitation only; once Spend 3.0 is rolled out to Premium…" at bounding box center [433, 209] width 394 height 11
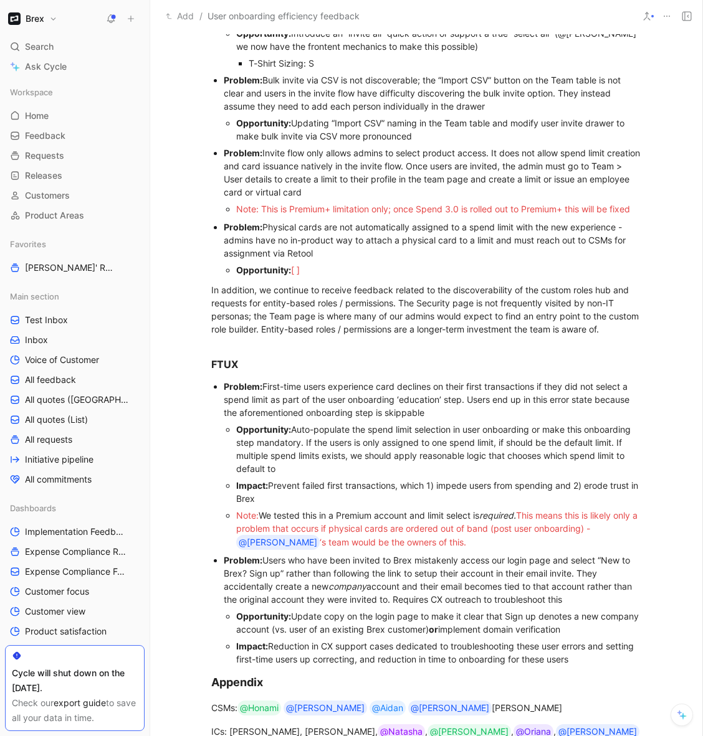
click at [403, 212] on span "Note: This is Premium+ limitation only; once Spend 3.0 is rolled out to Premium…" at bounding box center [433, 209] width 394 height 11
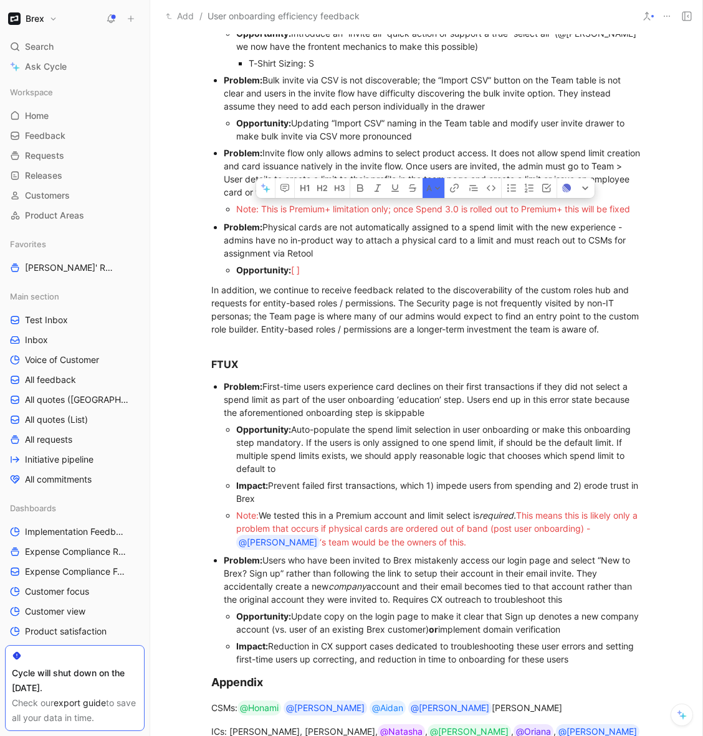
drag, startPoint x: 395, startPoint y: 213, endPoint x: 455, endPoint y: 213, distance: 60.4
click at [455, 213] on span "Note: This is Premium+ limitation only; once Spend 3.0 is rolled out to Premium…" at bounding box center [433, 209] width 394 height 11
click at [513, 212] on span "Note: This is Premium+ limitation only; once Spend 3.0 is rolled out to Premium…" at bounding box center [433, 209] width 394 height 11
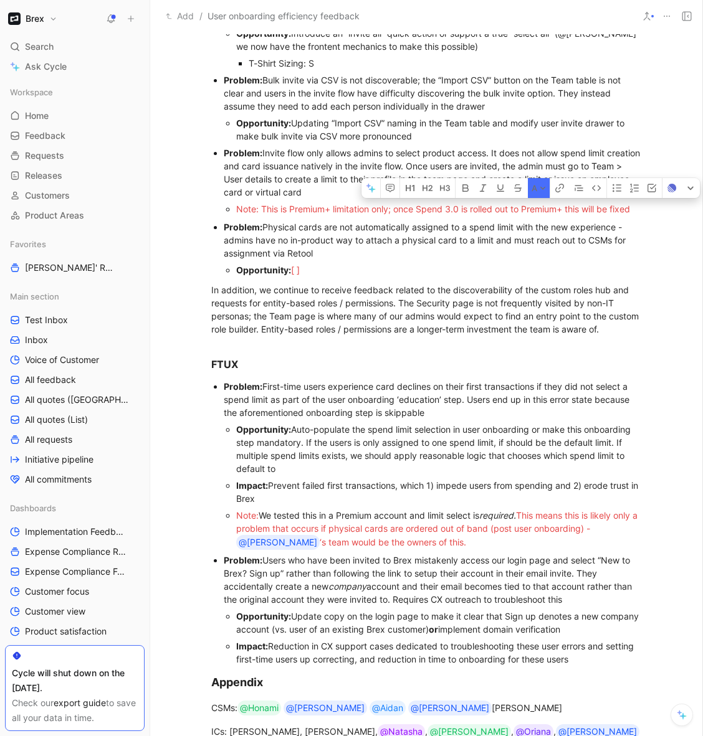
drag, startPoint x: 635, startPoint y: 207, endPoint x: 614, endPoint y: 207, distance: 20.6
click at [614, 207] on div "Note: This is Premium+ limitation only; once Spend 3.0 is rolled out to Premium…" at bounding box center [439, 208] width 406 height 13
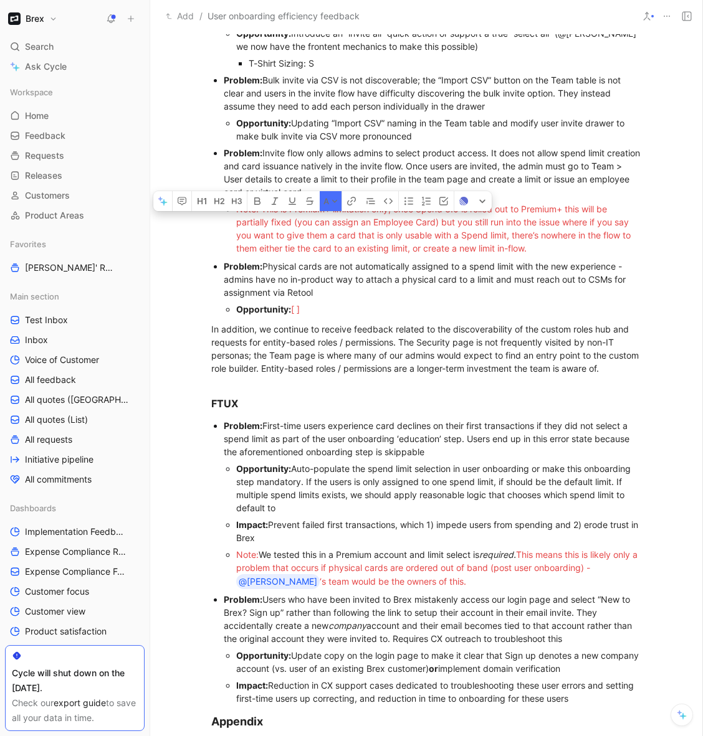
drag, startPoint x: 235, startPoint y: 224, endPoint x: 268, endPoint y: 226, distance: 33.1
click at [268, 226] on ul "Note: This is Premium+ limitation only; once Spend 3.0 is rolled out to Premium…" at bounding box center [433, 229] width 419 height 56
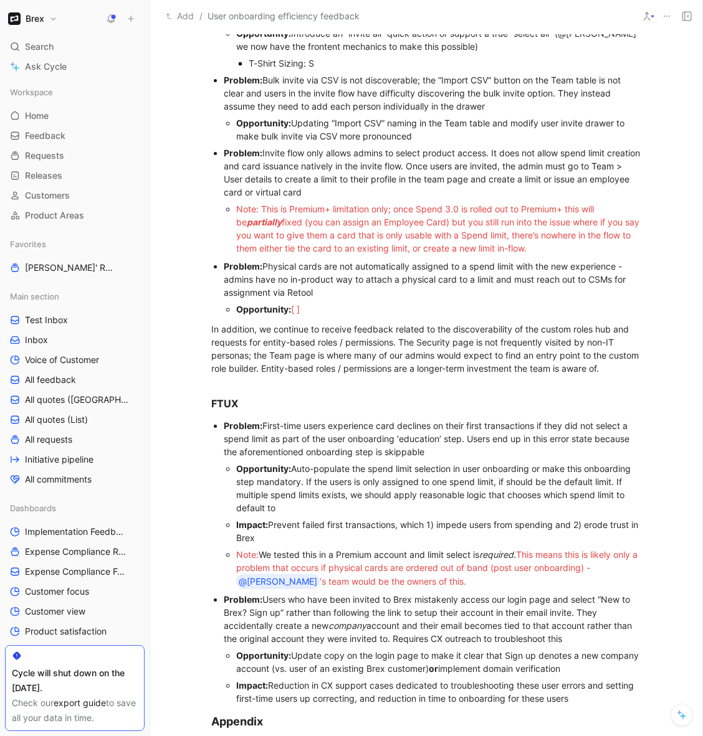
click at [283, 244] on span "fixed (you can assign an Employee Card) but you still run into the issue where …" at bounding box center [438, 235] width 405 height 37
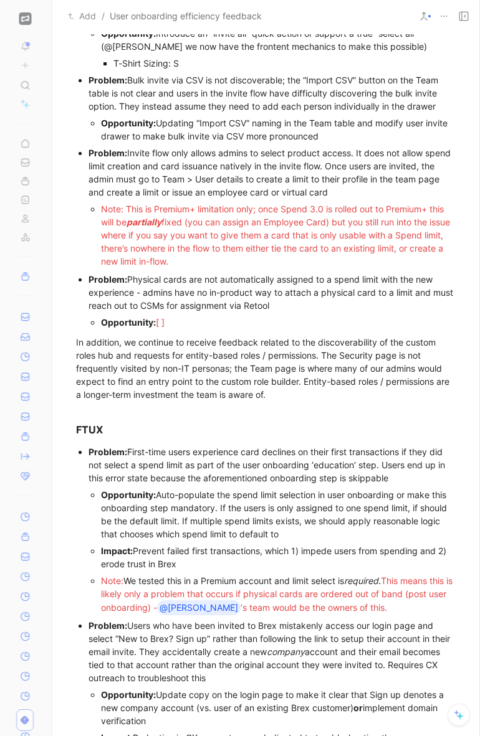
scroll to position [555, 0]
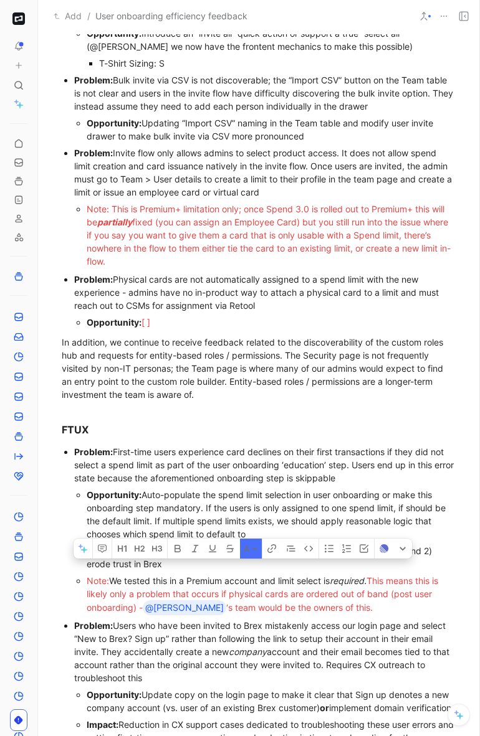
drag, startPoint x: 377, startPoint y: 580, endPoint x: 108, endPoint y: 579, distance: 269.0
click at [108, 579] on div "Note: We tested this in a Premium account and limit select is required. This me…" at bounding box center [271, 594] width 369 height 41
click at [250, 556] on button "A" at bounding box center [251, 549] width 22 height 20
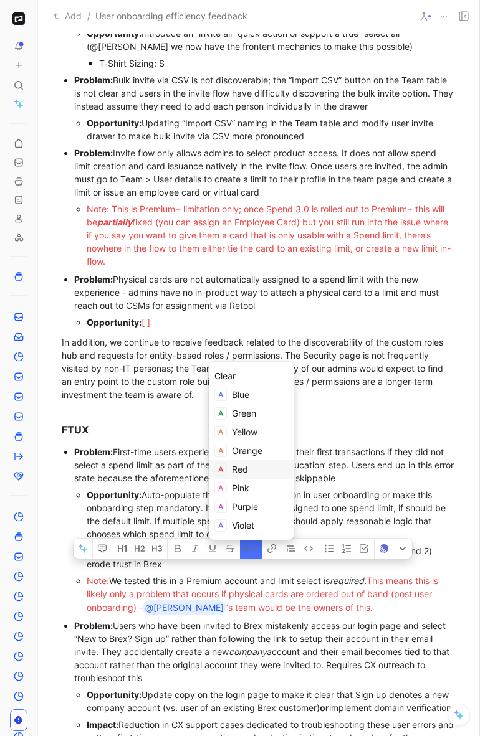
click at [232, 471] on span "Red" at bounding box center [240, 469] width 16 height 11
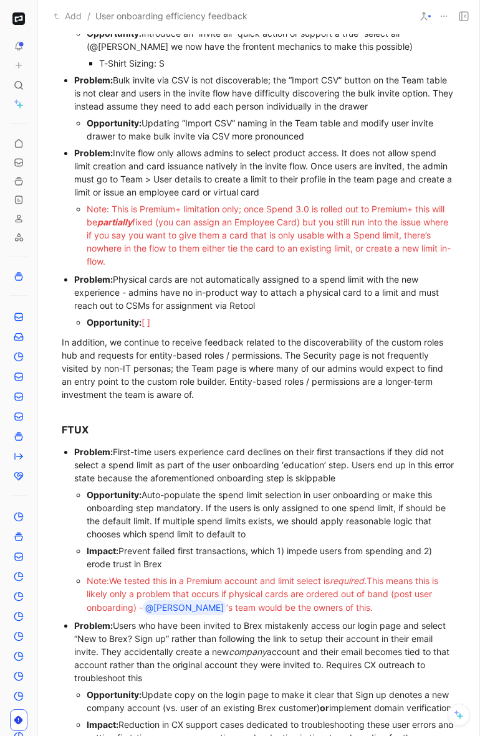
click at [222, 609] on span "l cards are ordered out of band (post user onboarding) - @[PERSON_NAME] ‘s team…" at bounding box center [261, 601] width 348 height 24
